Goal: Information Seeking & Learning: Compare options

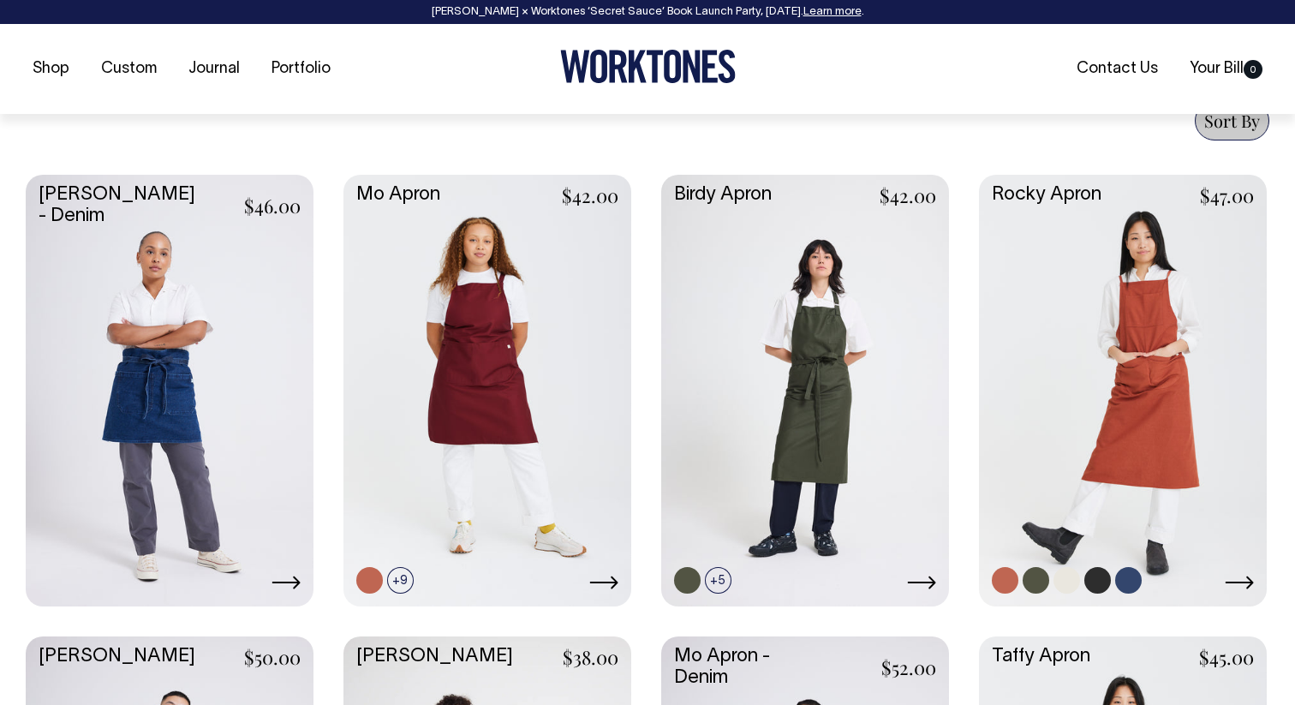
scroll to position [678, 0]
click at [1104, 455] on link at bounding box center [1123, 388] width 288 height 428
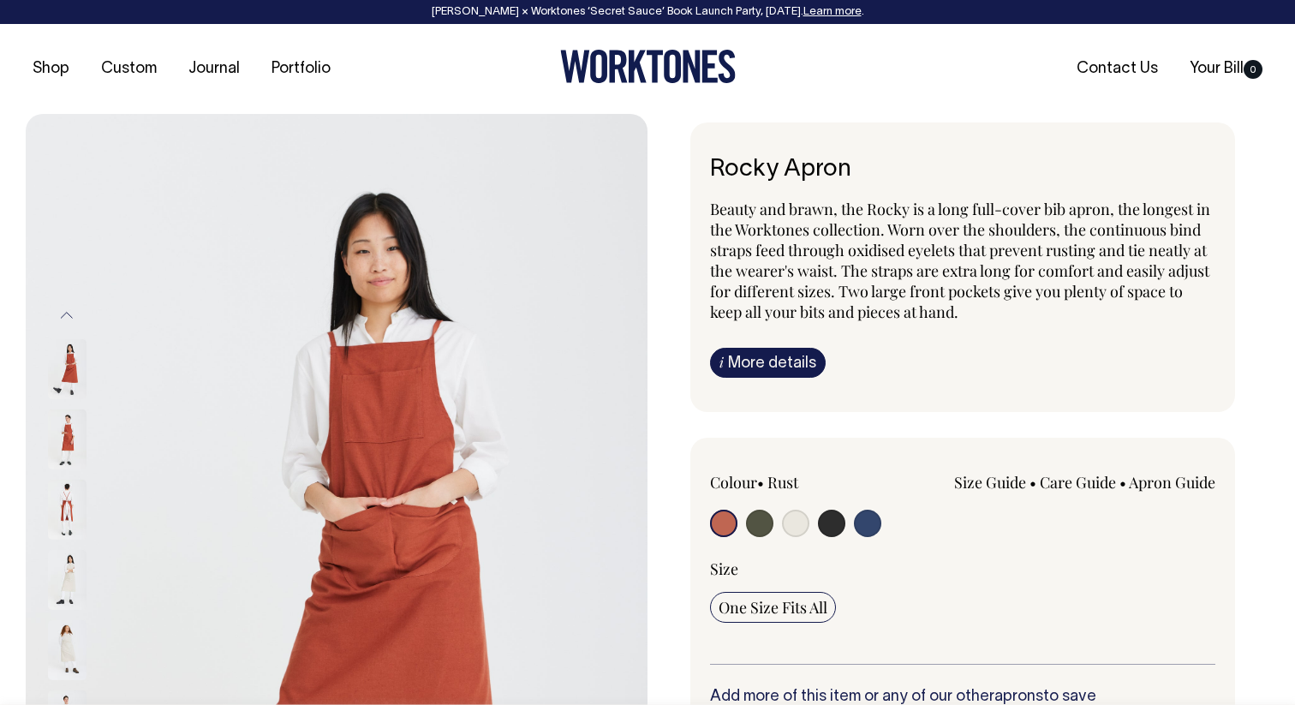
click at [751, 514] on input "radio" at bounding box center [759, 522] width 27 height 27
radio input "true"
select select "Olive"
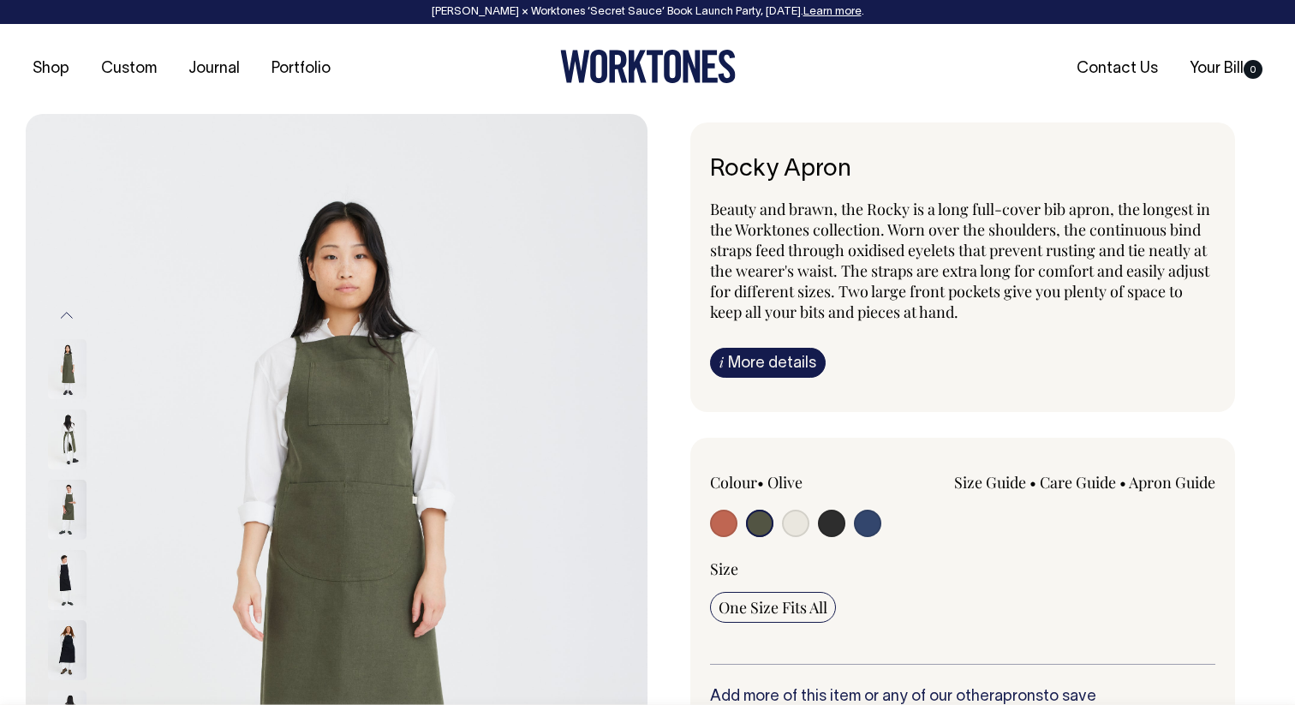
click at [716, 523] on input "radio" at bounding box center [723, 522] width 27 height 27
radio input "true"
select select "Rust"
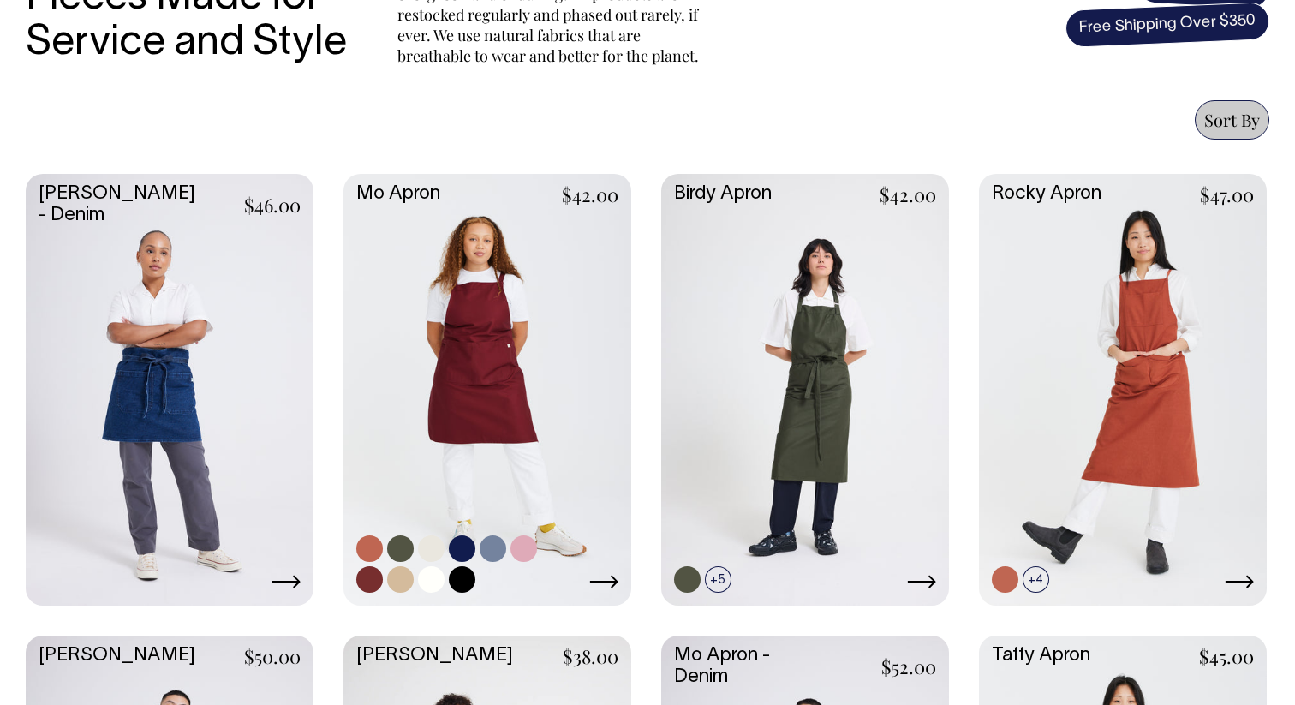
click at [521, 374] on link at bounding box center [487, 388] width 288 height 428
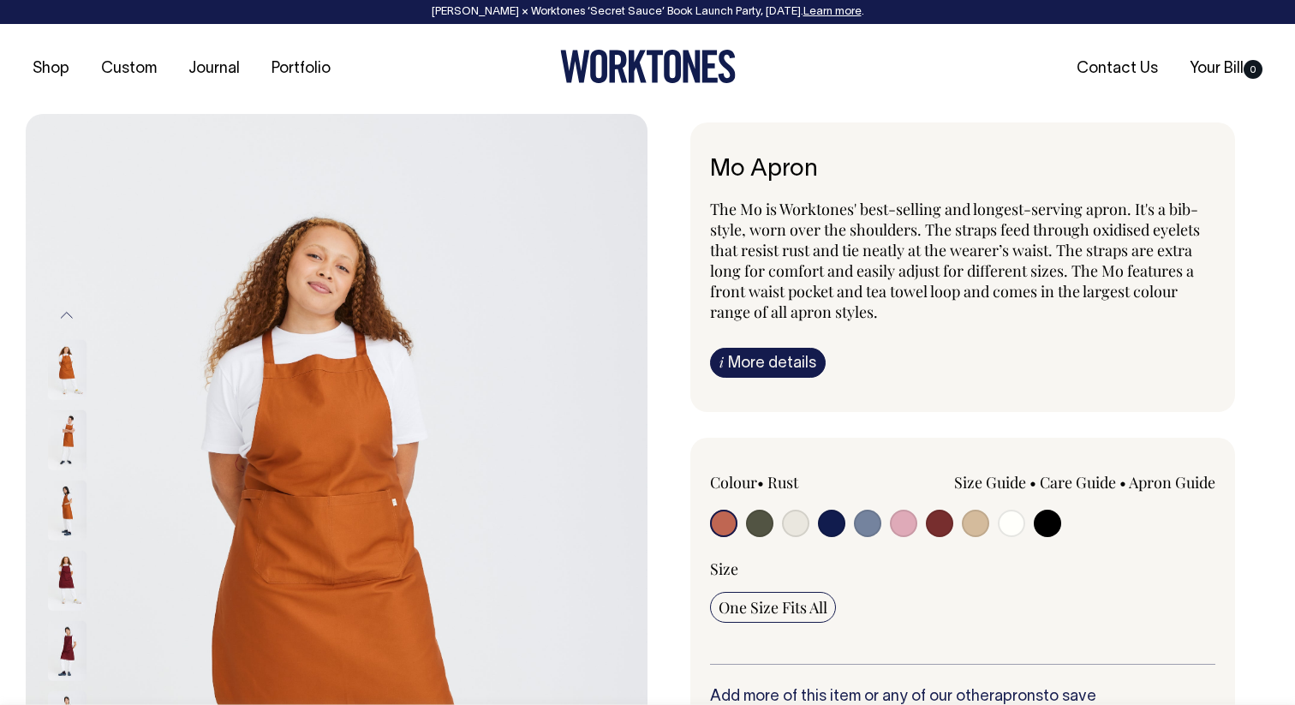
click at [935, 518] on input "radio" at bounding box center [939, 522] width 27 height 27
radio input "true"
select select "Burgundy"
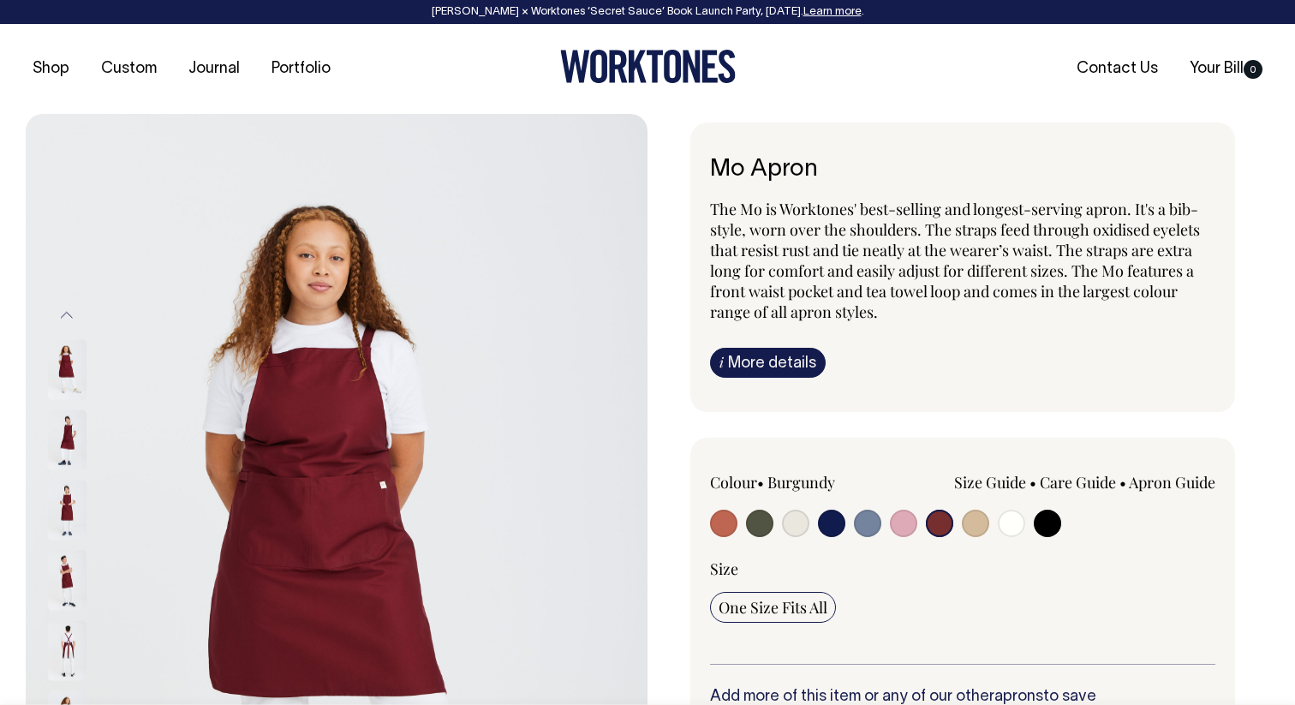
click at [724, 525] on input "radio" at bounding box center [723, 522] width 27 height 27
radio input "true"
select select "Rust"
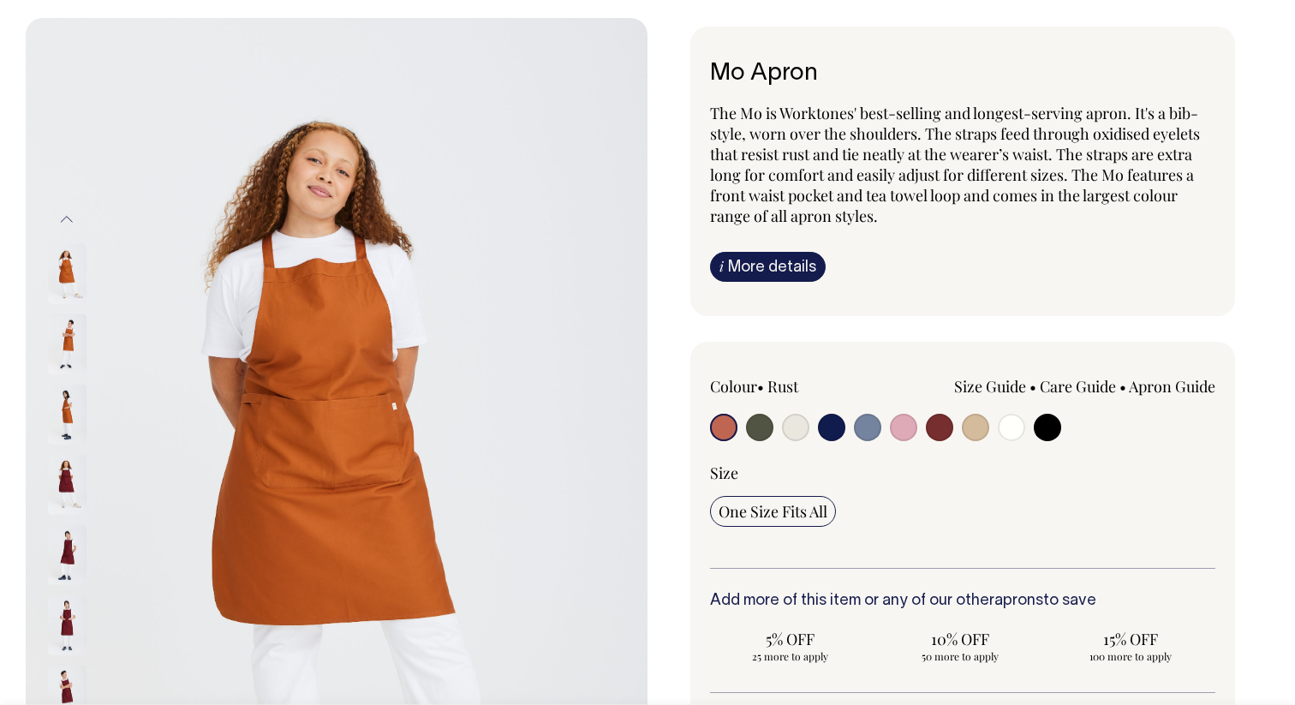
click at [935, 429] on input "radio" at bounding box center [939, 427] width 27 height 27
radio input "true"
select select "Burgundy"
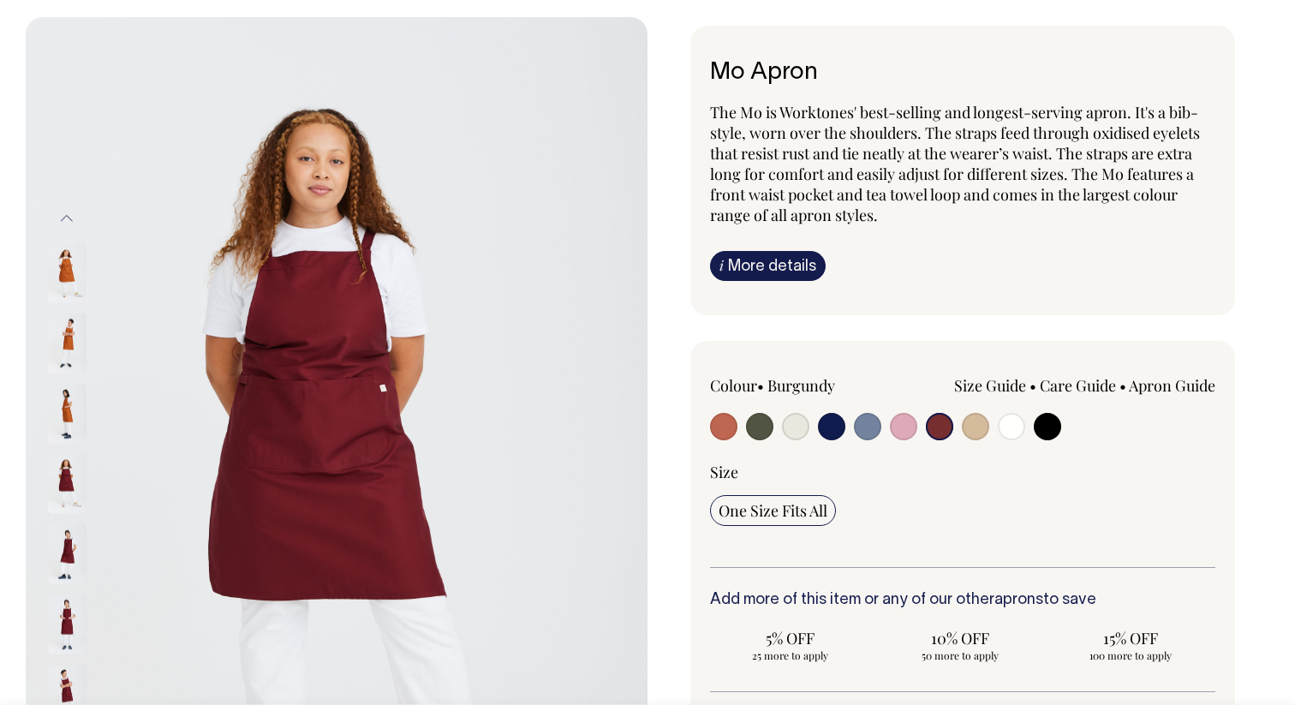
scroll to position [98, 0]
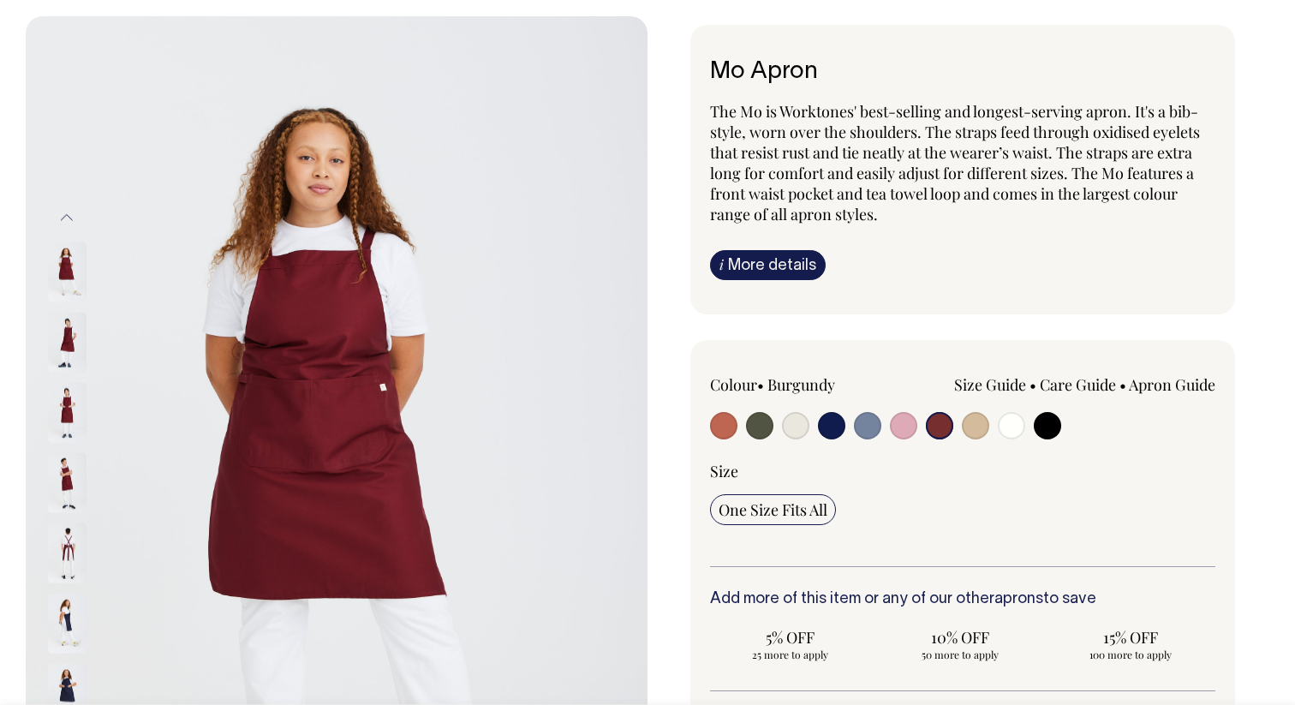
click at [62, 467] on img at bounding box center [67, 482] width 39 height 60
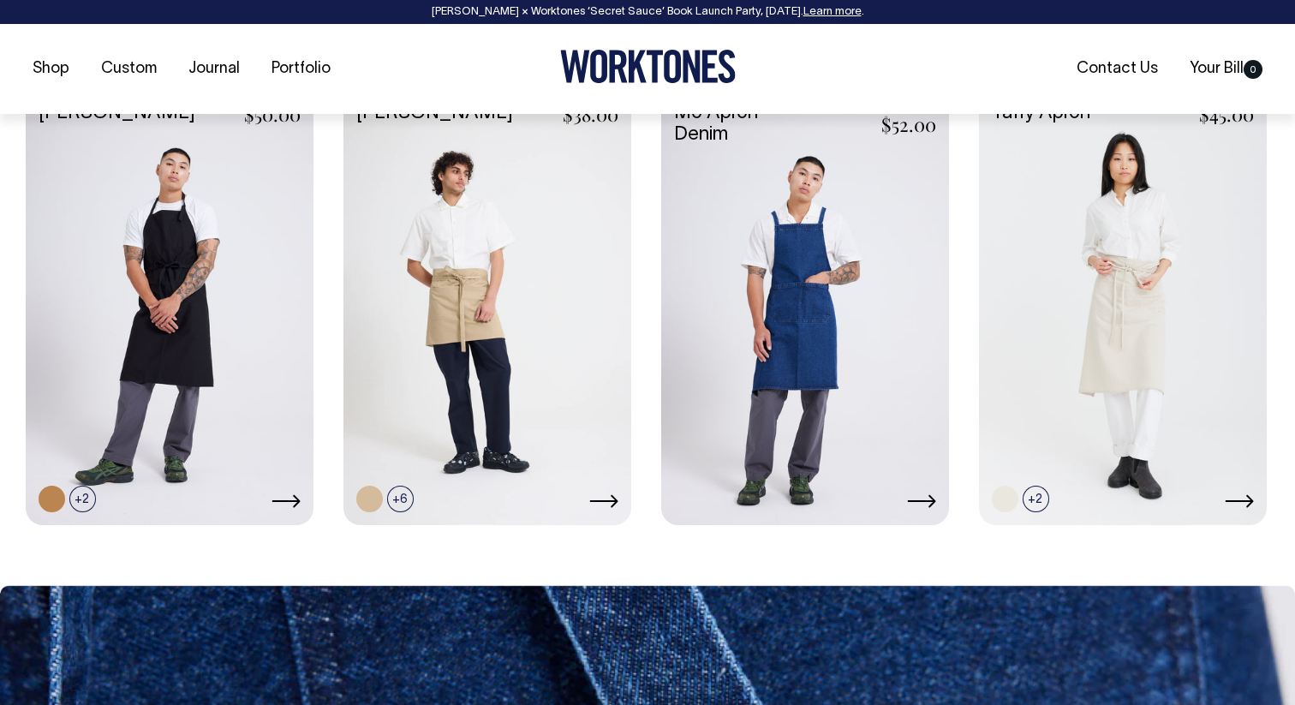
click at [569, 246] on link at bounding box center [487, 307] width 288 height 428
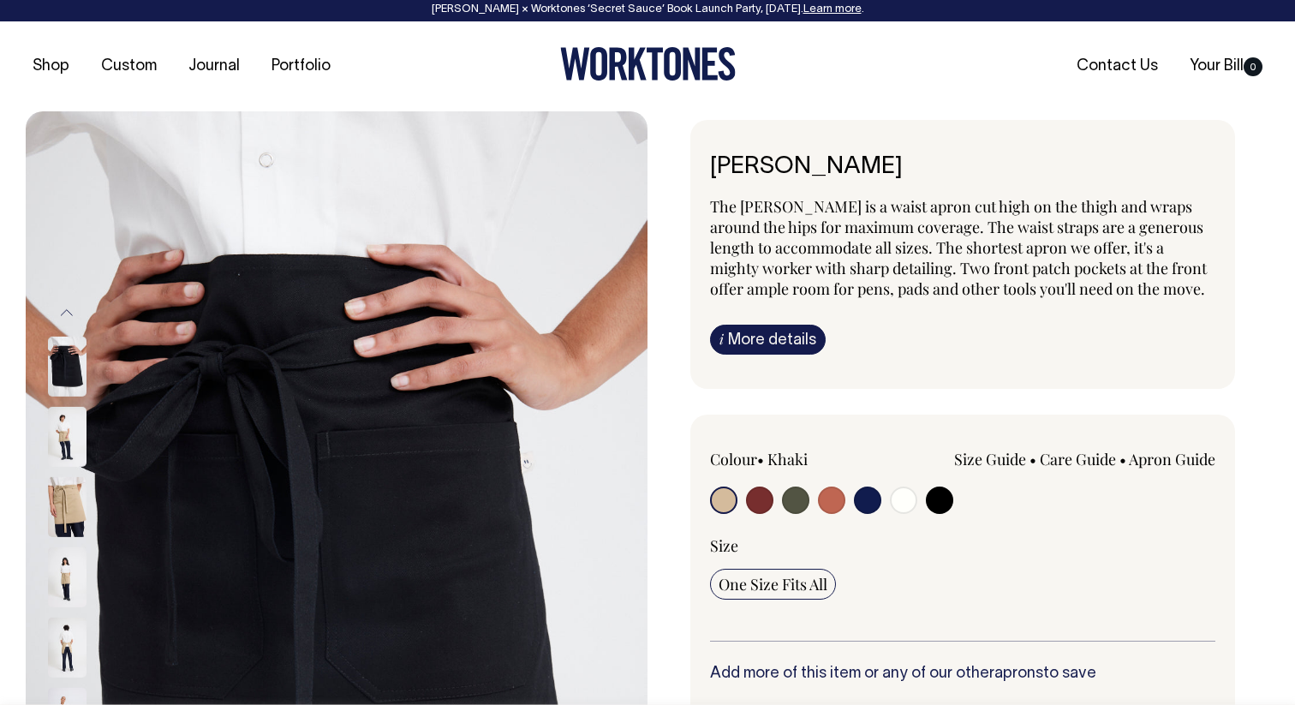
click at [752, 496] on input "radio" at bounding box center [759, 499] width 27 height 27
radio input "true"
select select "Burgundy"
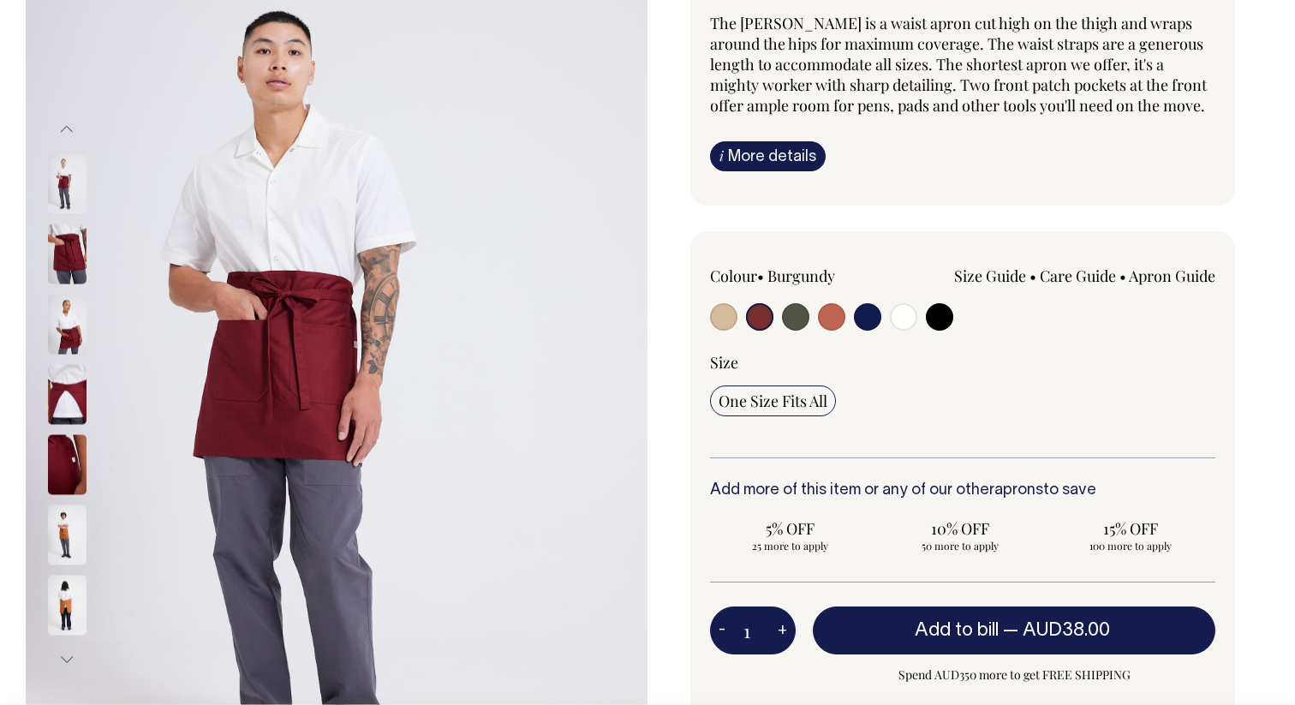
scroll to position [187, 0]
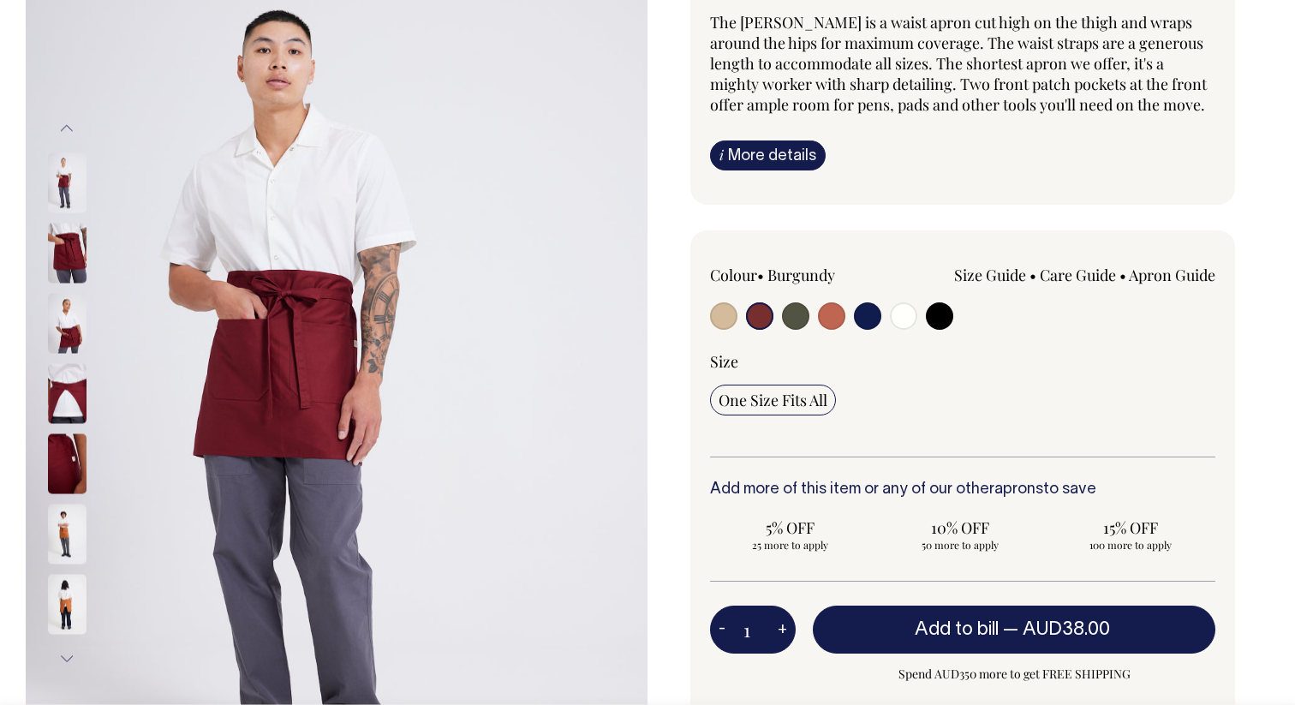
click at [990, 440] on div "Size One Size Fits All" at bounding box center [962, 403] width 505 height 105
click at [840, 332] on label at bounding box center [831, 318] width 27 height 32
click at [840, 330] on input "radio" at bounding box center [831, 315] width 27 height 27
radio input "true"
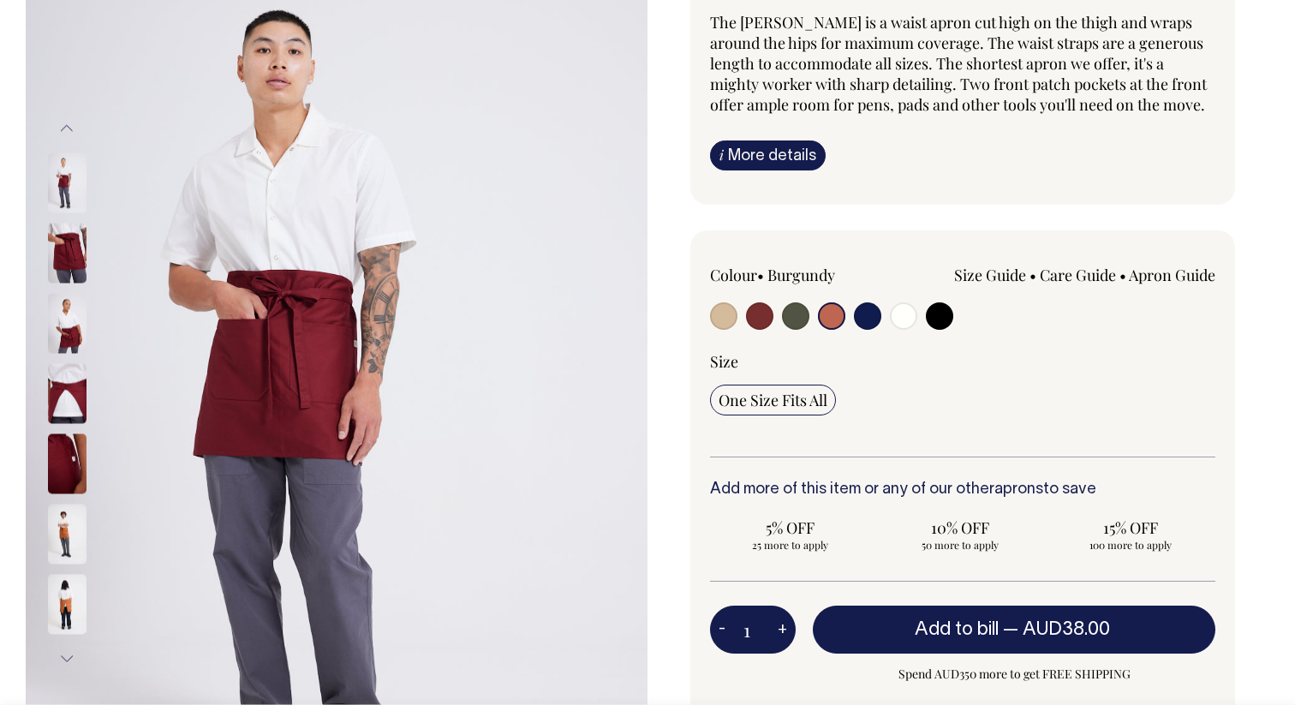
select select "Rust"
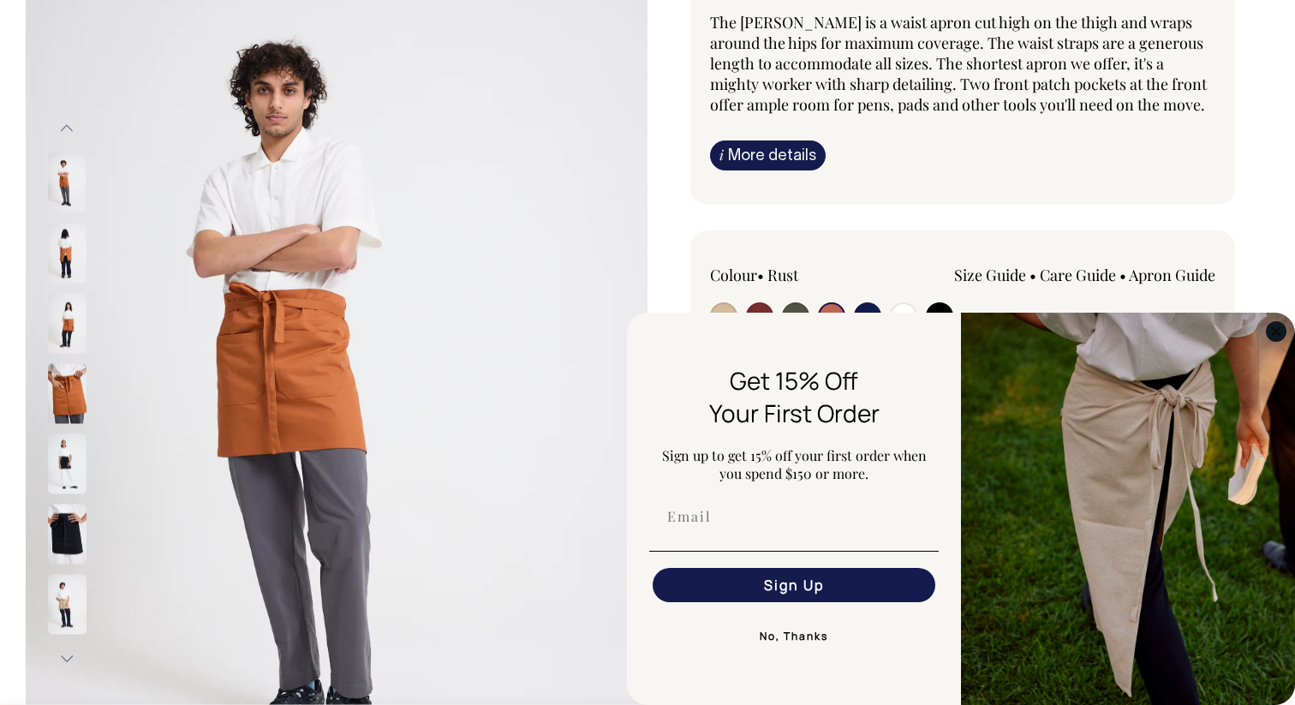
click at [1274, 333] on circle "Close dialog" at bounding box center [1276, 331] width 20 height 20
